Goal: Information Seeking & Learning: Learn about a topic

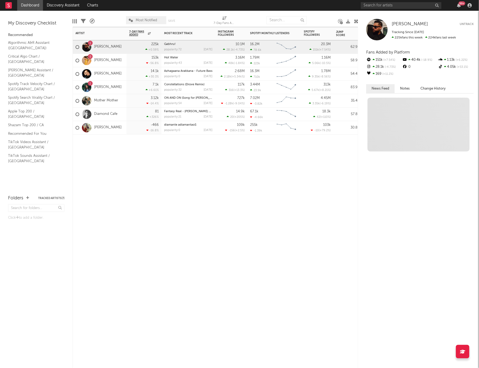
click at [114, 57] on div "5 [PERSON_NAME]" at bounding box center [99, 61] width 46 height 16
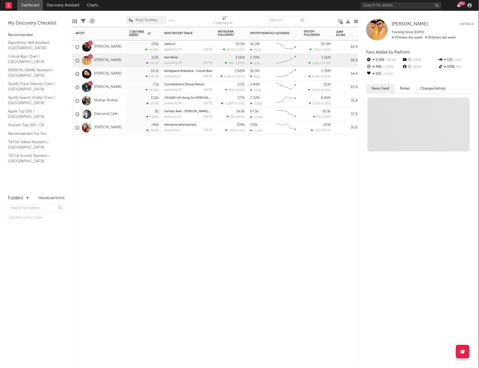
click at [114, 57] on div "5 [PERSON_NAME]" at bounding box center [99, 61] width 46 height 16
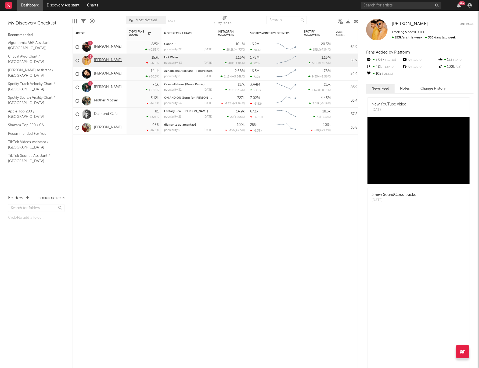
click at [105, 60] on link "[PERSON_NAME]" at bounding box center [108, 60] width 28 height 5
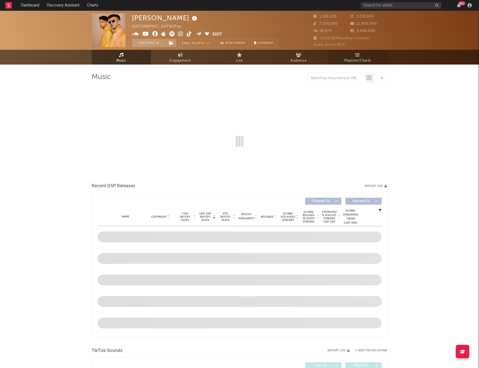
click at [369, 57] on link "Playlists/Charts" at bounding box center [357, 57] width 59 height 15
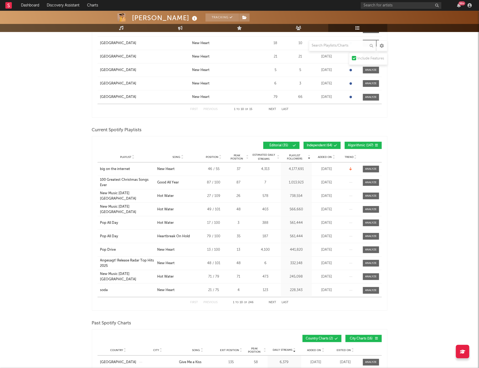
scroll to position [178, 0]
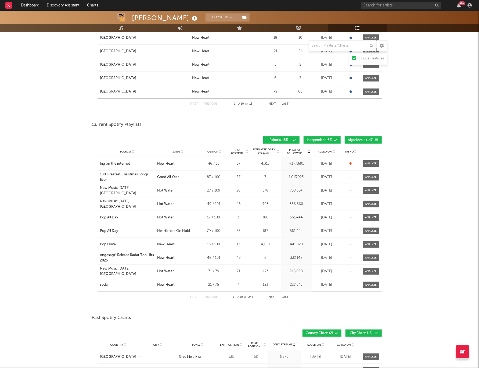
click at [363, 135] on div "Playlist Followers Playlist Song Position Peak Position Playlist Followers Adde…" at bounding box center [240, 140] width 284 height 13
click at [361, 135] on div "Playlist Followers Playlist Song Position Peak Position Playlist Followers Adde…" at bounding box center [240, 140] width 284 height 13
click at [328, 138] on button "Independent ( 64 )" at bounding box center [322, 139] width 37 height 7
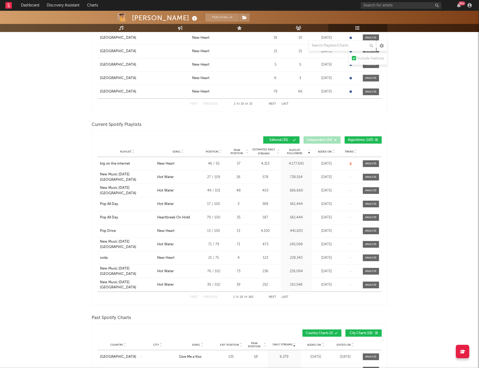
click at [365, 139] on span "Algorithmic ( 147 )" at bounding box center [361, 139] width 26 height 3
click at [324, 153] on div "Added On" at bounding box center [326, 151] width 27 height 4
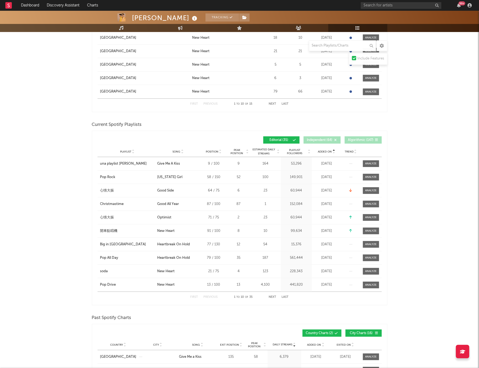
click at [324, 153] on div "Added On" at bounding box center [326, 151] width 27 height 4
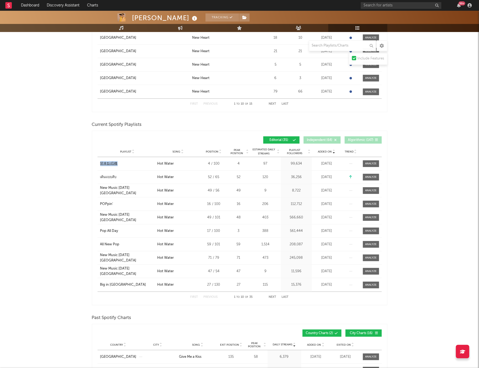
drag, startPoint x: 91, startPoint y: 161, endPoint x: 128, endPoint y: 162, distance: 37.7
click at [128, 162] on div "Crash [PERSON_NAME] Tracking [GEOGRAPHIC_DATA] | Pop Edit Tracking Email Alerts…" at bounding box center [239, 371] width 479 height 1077
copy div "開車點唱機"
drag, startPoint x: 73, startPoint y: 176, endPoint x: 119, endPoint y: 177, distance: 45.7
click at [119, 177] on div "Crash [PERSON_NAME] Tracking [GEOGRAPHIC_DATA] | Pop Edit Tracking Email Alerts…" at bounding box center [239, 371] width 479 height 1077
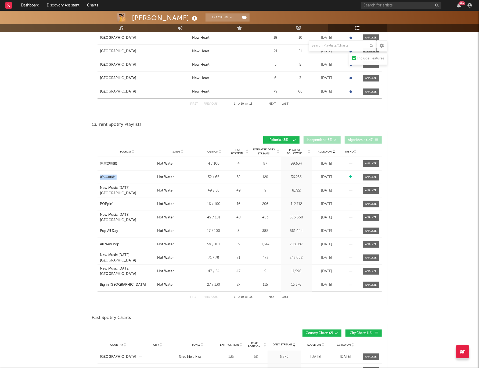
copy div "เต้นแบบสับ"
click at [274, 297] on button "Next" at bounding box center [273, 296] width 8 height 3
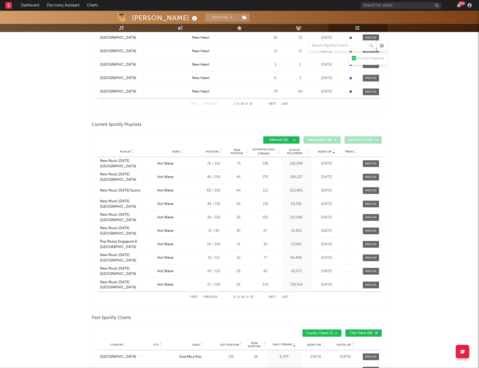
click at [274, 298] on button "Next" at bounding box center [273, 296] width 8 height 3
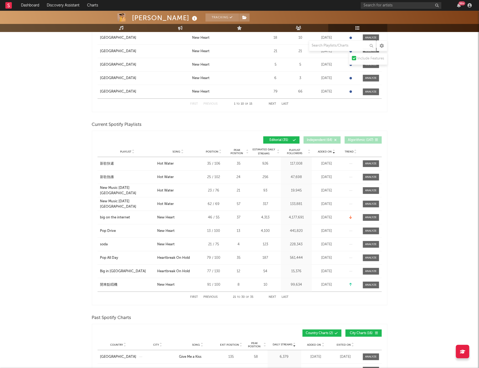
scroll to position [0, 0]
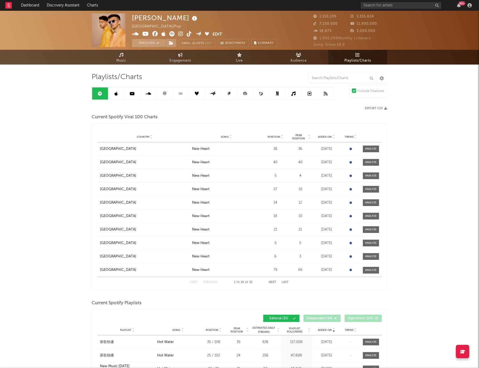
click at [122, 98] on link at bounding box center [116, 93] width 16 height 12
click at [121, 98] on link at bounding box center [116, 93] width 16 height 12
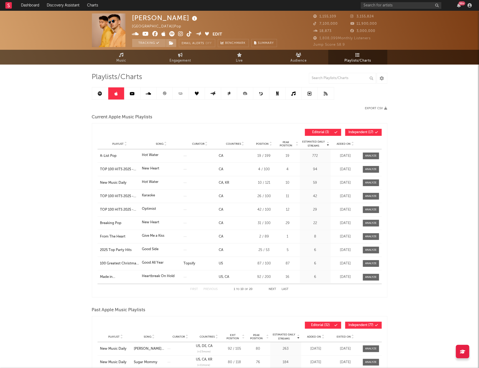
click at [366, 134] on button "Independent ( 17 )" at bounding box center [363, 132] width 37 height 7
